Goal: Information Seeking & Learning: Learn about a topic

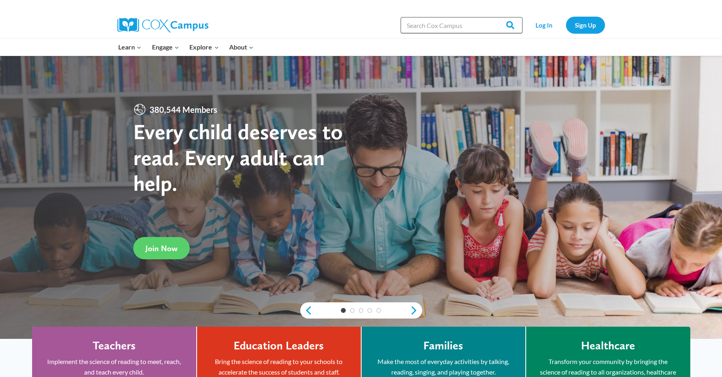
click at [426, 26] on input "Search in https://coxcampus.org/" at bounding box center [461, 25] width 122 height 16
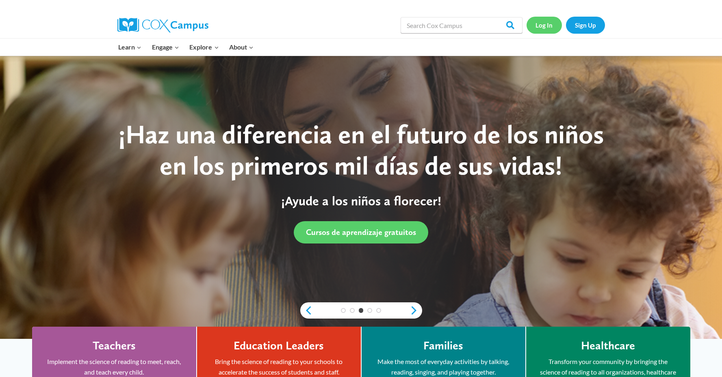
click at [541, 24] on link "Log In" at bounding box center [543, 25] width 35 height 17
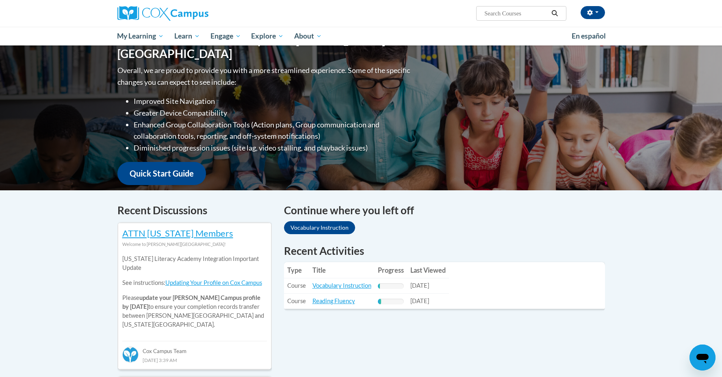
scroll to position [97, 0]
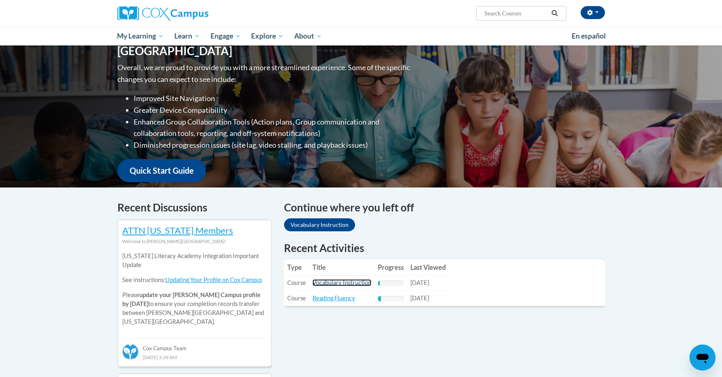
click at [341, 285] on link "Vocabulary Instruction" at bounding box center [341, 282] width 59 height 7
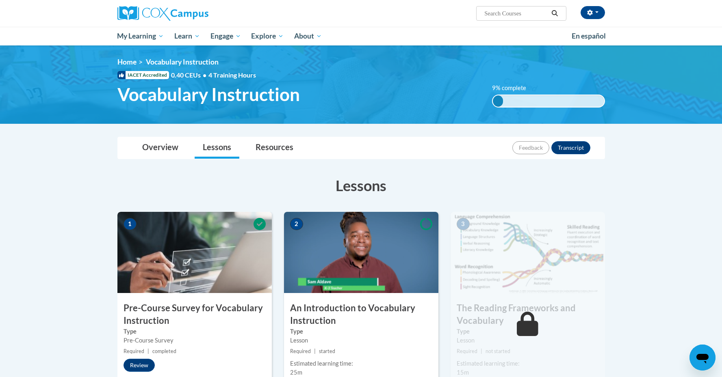
click at [365, 246] on img at bounding box center [361, 252] width 154 height 81
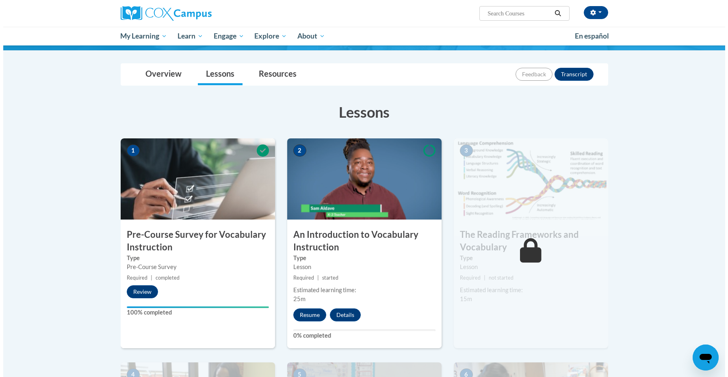
scroll to position [93, 0]
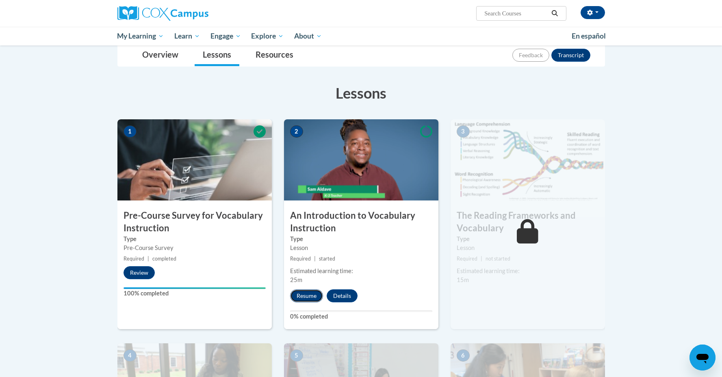
click at [309, 294] on button "Resume" at bounding box center [306, 296] width 33 height 13
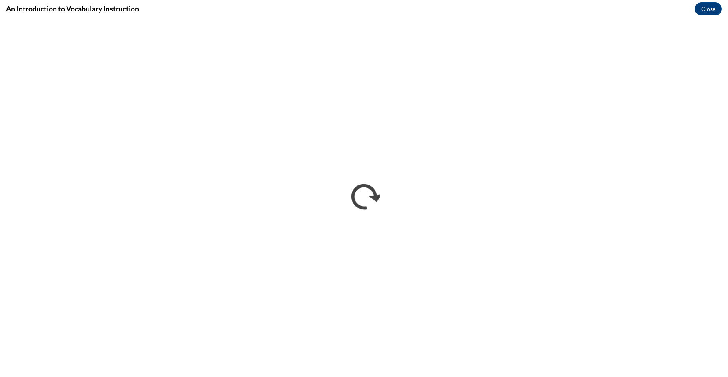
scroll to position [0, 0]
